Goal: Task Accomplishment & Management: Use online tool/utility

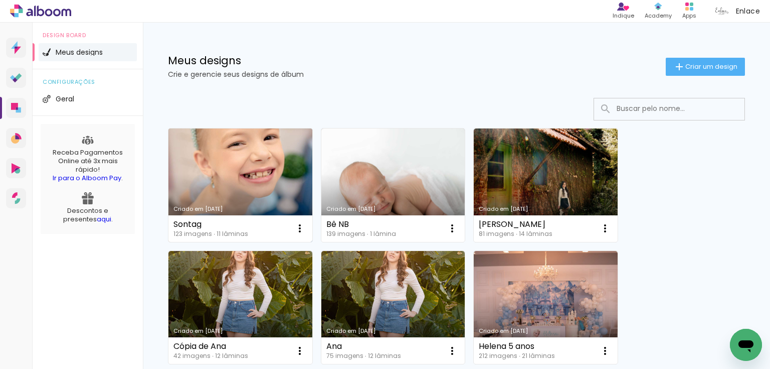
click at [244, 170] on link "Criado em [DATE]" at bounding box center [241, 184] width 144 height 113
